Goal: Contribute content: Add original content to the website for others to see

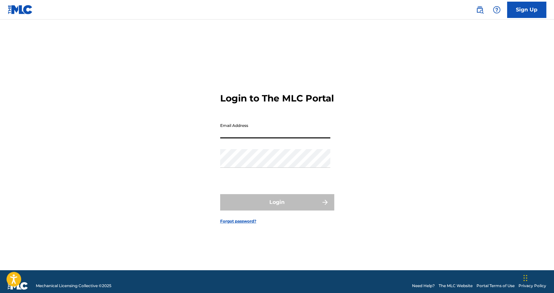
click at [287, 135] on input "Email Address" at bounding box center [275, 129] width 110 height 19
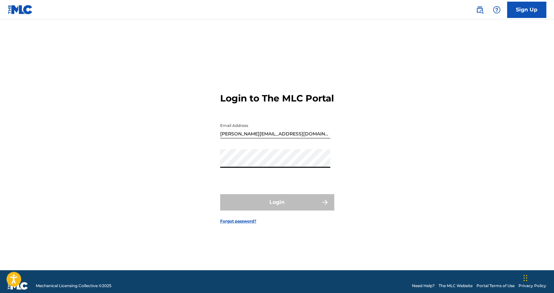
click at [276, 186] on form "Login to The MLC Portal Email Address [PERSON_NAME][EMAIL_ADDRESS][DOMAIN_NAME]…" at bounding box center [277, 153] width 114 height 234
type input "[EMAIL_ADDRESS][DOMAIN_NAME]"
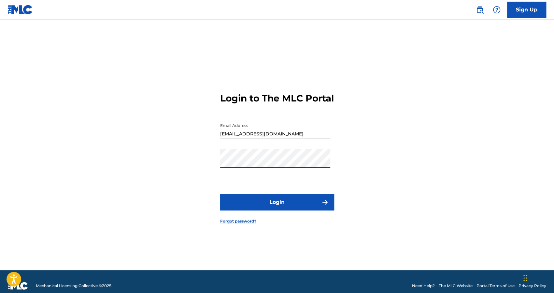
click at [261, 210] on button "Login" at bounding box center [277, 202] width 114 height 16
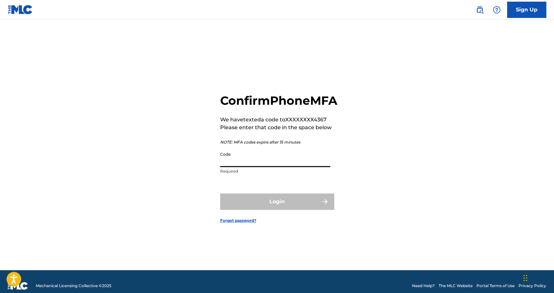
click at [255, 167] on input "Code" at bounding box center [275, 157] width 110 height 19
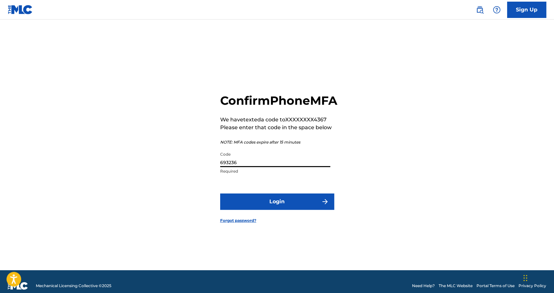
type input "693236"
click at [220, 193] on button "Login" at bounding box center [277, 201] width 114 height 16
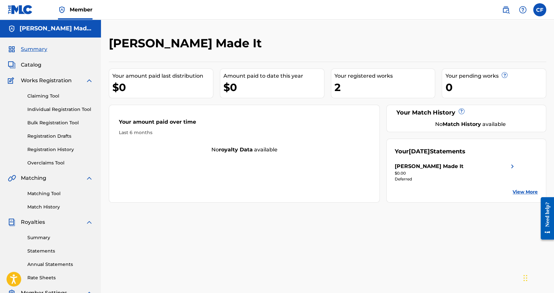
click at [55, 95] on link "Claiming Tool" at bounding box center [60, 96] width 66 height 7
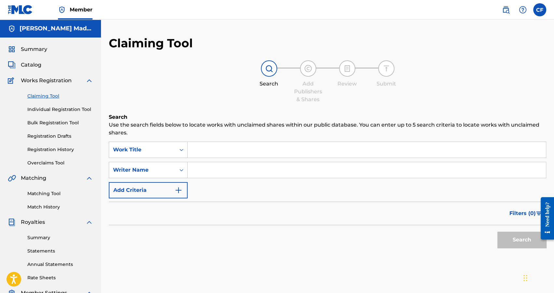
click at [57, 108] on div "Claiming Tool Individual Registration Tool Bulk Registration Tool Registration …" at bounding box center [50, 125] width 85 height 82
click at [57, 108] on link "Individual Registration Tool" at bounding box center [60, 109] width 66 height 7
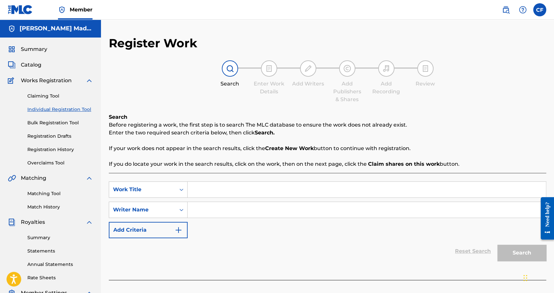
click at [43, 52] on span "Summary" at bounding box center [34, 49] width 26 height 8
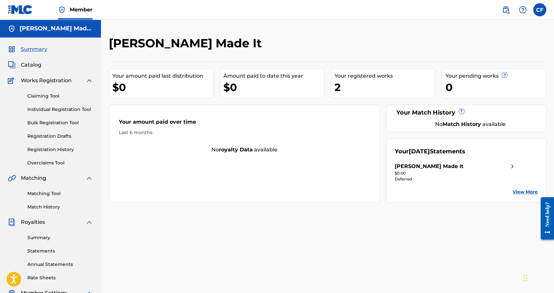
click at [29, 64] on span "Catalog" at bounding box center [31, 65] width 21 height 8
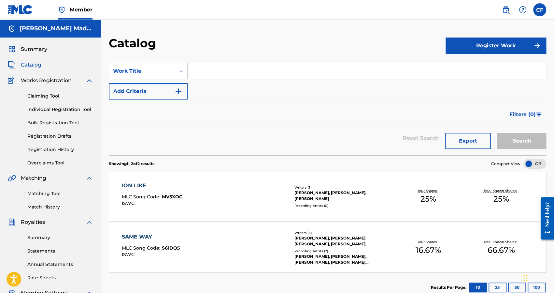
click at [514, 41] on button "Register Work" at bounding box center [496, 45] width 101 height 16
click at [475, 66] on link "Individual" at bounding box center [496, 67] width 101 height 16
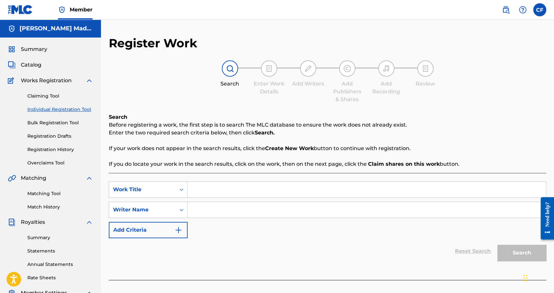
click at [227, 192] on input "Search Form" at bounding box center [367, 190] width 359 height 16
type input "Bigger"
click at [218, 208] on input "Search Form" at bounding box center [367, 210] width 359 height 16
type input "YTB Fatt"
click at [527, 259] on button "Search" at bounding box center [522, 252] width 49 height 16
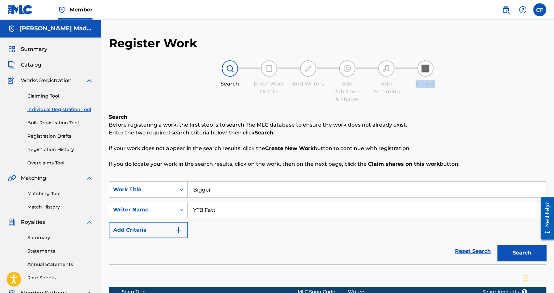
drag, startPoint x: 535, startPoint y: 61, endPoint x: 556, endPoint y: 2, distance: 62.4
click at [554, 2] on html "Accessibility Screen-Reader Guide, Feedback, and Issue Reporting | New window C…" at bounding box center [277, 146] width 554 height 293
click at [517, 96] on div "Search Enter Work Details Add Writers Add Publishers & Shares Add Recording Rev…" at bounding box center [328, 81] width 438 height 43
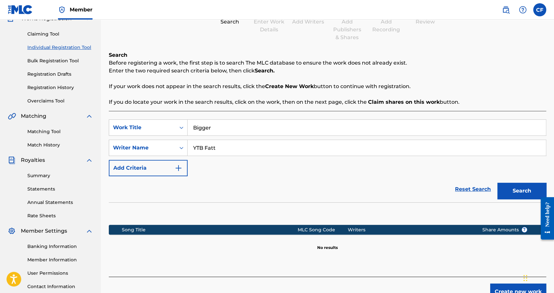
scroll to position [111, 0]
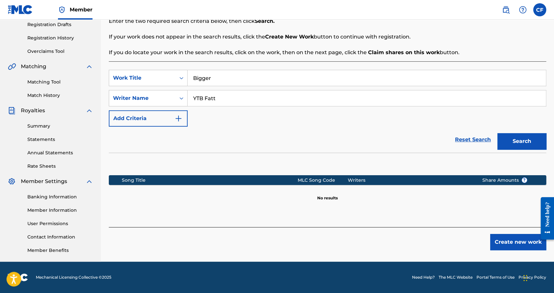
click at [500, 242] on button "Create new work" at bounding box center [519, 242] width 56 height 16
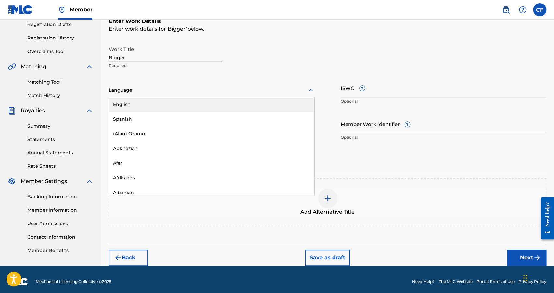
click at [179, 91] on div at bounding box center [212, 90] width 206 height 8
click at [177, 98] on div "English" at bounding box center [211, 104] width 205 height 15
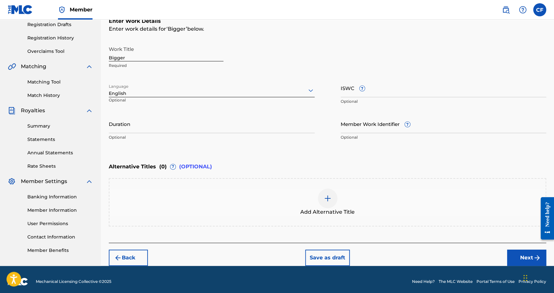
drag, startPoint x: 340, startPoint y: 88, endPoint x: 358, endPoint y: 88, distance: 18.3
click at [358, 88] on div "Work Title Bigger Required Language English Optional ISWC ? Optional Duration O…" at bounding box center [328, 93] width 438 height 101
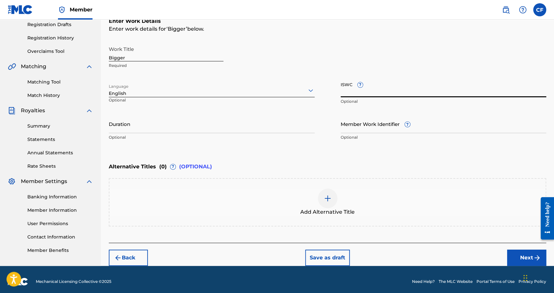
drag, startPoint x: 358, startPoint y: 88, endPoint x: 344, endPoint y: 87, distance: 14.1
click at [344, 87] on input "ISWC ?" at bounding box center [444, 88] width 206 height 19
click at [355, 85] on input "ISWC ?" at bounding box center [444, 88] width 206 height 19
drag, startPoint x: 352, startPoint y: 84, endPoint x: 339, endPoint y: 83, distance: 12.7
click at [337, 82] on div "Work Title Bigger Required Language English Optional ISWC ? Optional Duration O…" at bounding box center [328, 93] width 438 height 101
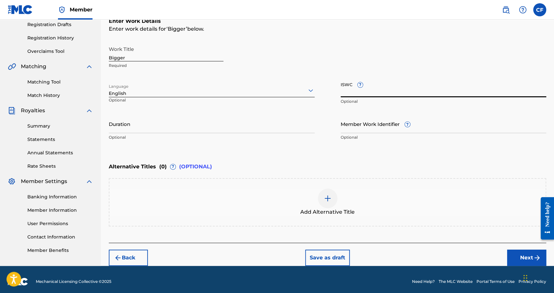
click at [341, 83] on div "Work Title Bigger Required Language English Optional ISWC ? Optional Duration O…" at bounding box center [328, 93] width 438 height 101
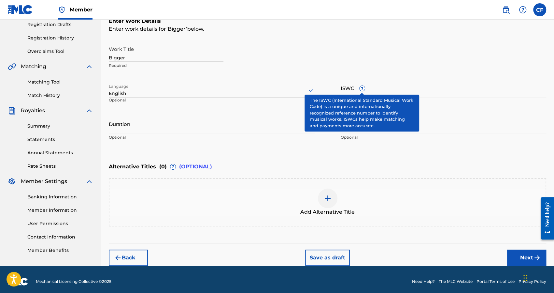
click at [360, 87] on span "?" at bounding box center [362, 88] width 5 height 5
click at [360, 87] on input "ISWC ?" at bounding box center [444, 88] width 206 height 19
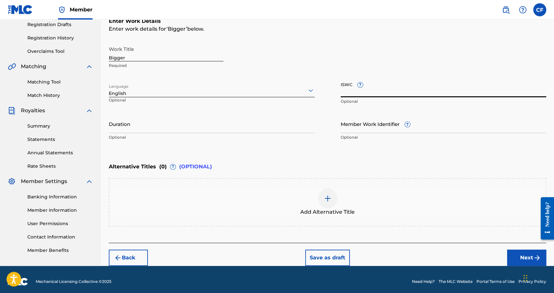
click at [364, 84] on input "ISWC ?" at bounding box center [444, 88] width 206 height 19
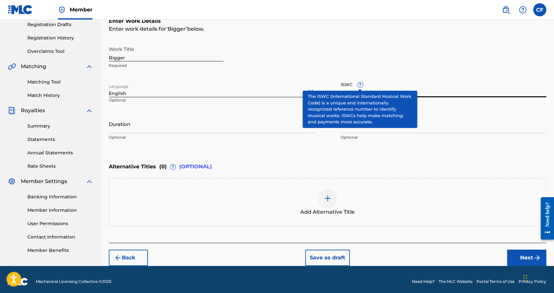
click at [361, 85] on span "?" at bounding box center [360, 84] width 5 height 5
click at [361, 85] on input "ISWC ?" at bounding box center [444, 88] width 206 height 19
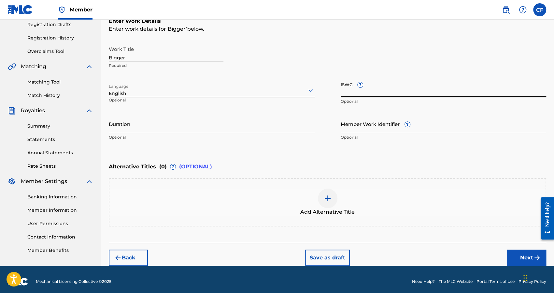
drag, startPoint x: 351, startPoint y: 85, endPoint x: 335, endPoint y: 84, distance: 15.4
click at [335, 84] on div "Work Title Bigger Required Language English Optional ISWC ? Optional Duration O…" at bounding box center [328, 93] width 438 height 101
paste input "T3332540662"
type input "T3332540662"
click at [169, 129] on input "Duration" at bounding box center [212, 123] width 206 height 19
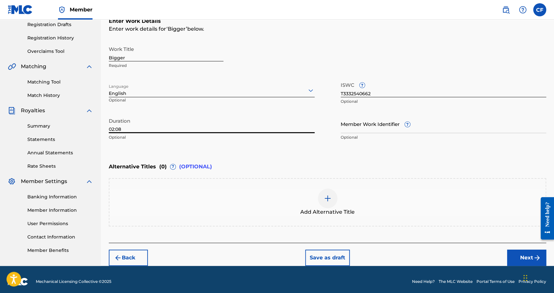
type input "02:08"
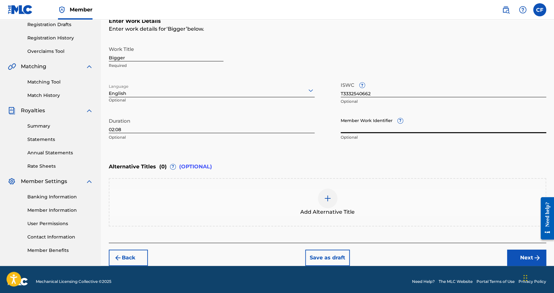
click at [377, 125] on input "Member Work Identifier ?" at bounding box center [444, 123] width 206 height 19
click at [366, 127] on input "Member Work Identifier ?" at bounding box center [444, 123] width 206 height 19
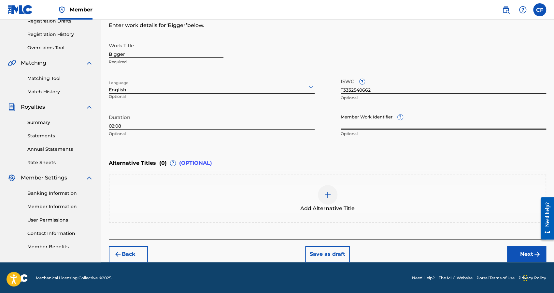
scroll to position [115, 0]
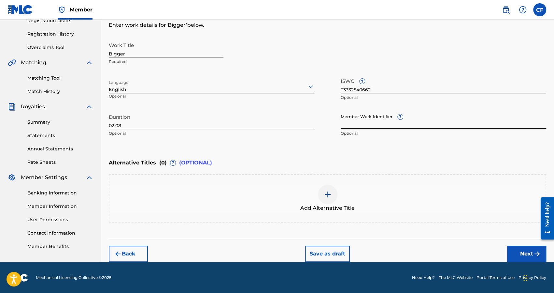
paste input "01203665776"
type input "01203665776"
click at [272, 165] on div "Alternative Titles ( 0 ) ? (OPTIONAL)" at bounding box center [328, 162] width 438 height 14
